Goal: Register for event/course

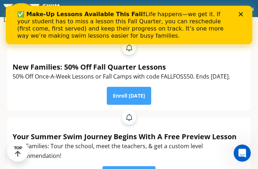
scroll to position [121, 0]
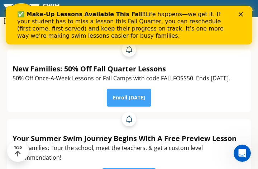
click at [145, 106] on link "Enroll [DATE]" at bounding box center [129, 98] width 44 height 18
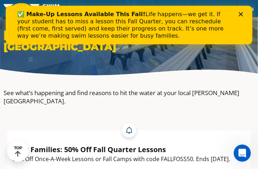
scroll to position [39, 0]
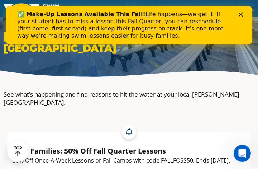
click at [243, 20] on div "✅ Make-Up Lessons Available This Fall! Life happens—we get it. If your student …" at bounding box center [129, 25] width 247 height 33
click at [242, 15] on icon "Close" at bounding box center [241, 14] width 4 height 4
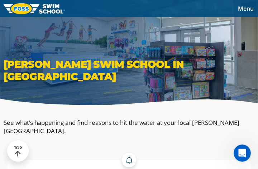
scroll to position [0, 0]
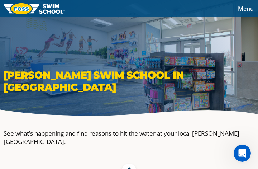
click at [250, 11] on span "Menu" at bounding box center [246, 9] width 16 height 8
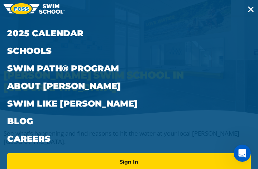
click at [62, 29] on link "2025 Calendar" at bounding box center [129, 33] width 244 height 18
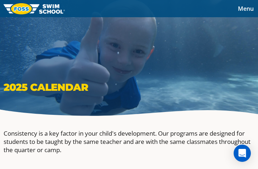
click at [247, 10] on span "Menu" at bounding box center [246, 9] width 16 height 8
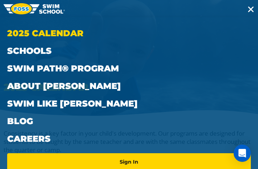
click at [246, 10] on button "Menu" at bounding box center [251, 9] width 14 height 10
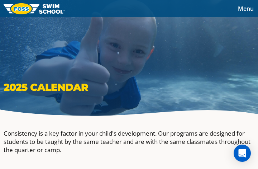
click at [249, 10] on span "Menu" at bounding box center [246, 9] width 16 height 8
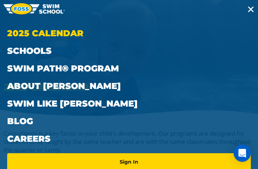
click at [49, 50] on link "Schools" at bounding box center [129, 51] width 244 height 18
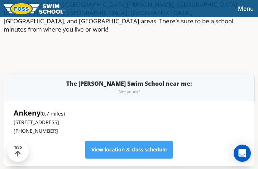
scroll to position [138, 0]
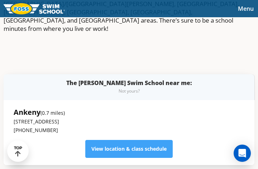
click at [152, 140] on link "View location & class schedule" at bounding box center [128, 149] width 87 height 18
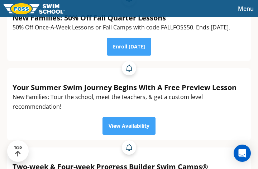
scroll to position [173, 0]
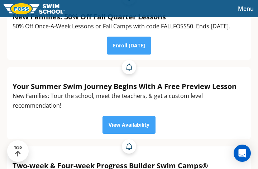
click at [125, 54] on link "Enroll [DATE]" at bounding box center [129, 46] width 44 height 18
